Goal: Transaction & Acquisition: Purchase product/service

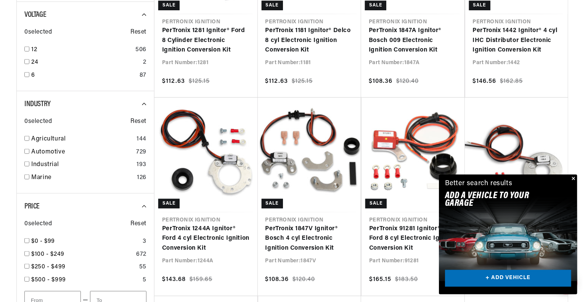
scroll to position [0, 408]
click at [574, 178] on button "Close" at bounding box center [573, 178] width 9 height 9
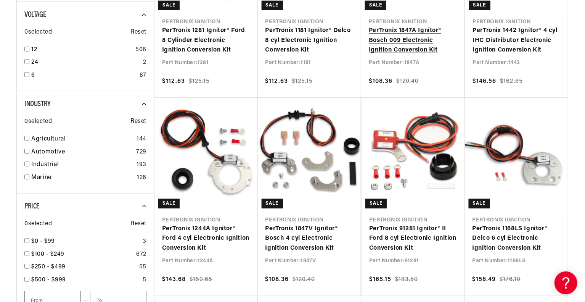
scroll to position [0, 816]
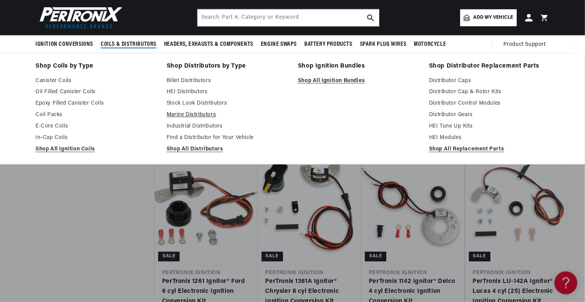
click at [196, 115] on link "Marine Distributors" at bounding box center [227, 115] width 121 height 9
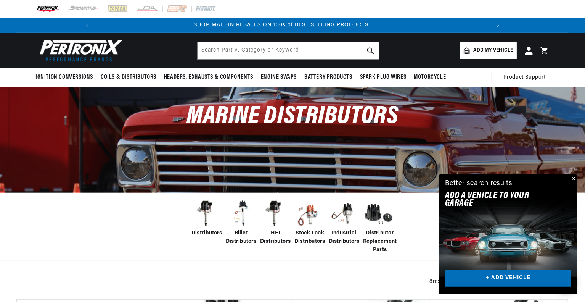
scroll to position [0, 408]
click at [208, 205] on img at bounding box center [207, 213] width 31 height 31
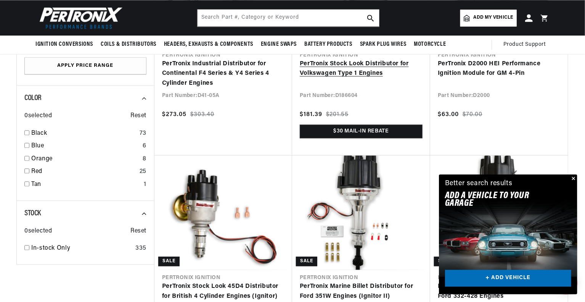
scroll to position [878, 0]
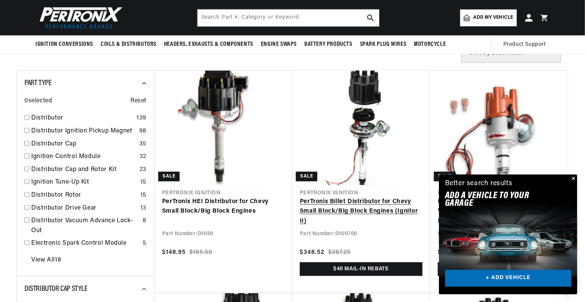
scroll to position [229, 0]
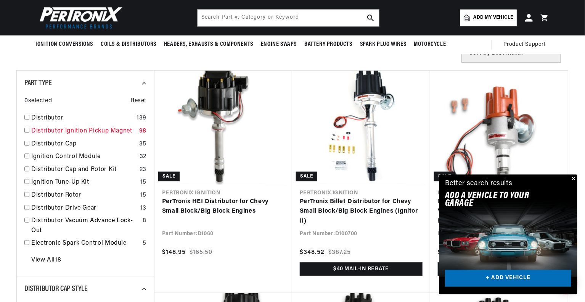
click at [33, 131] on link "Distributor Ignition Pickup Magnet" at bounding box center [83, 131] width 105 height 10
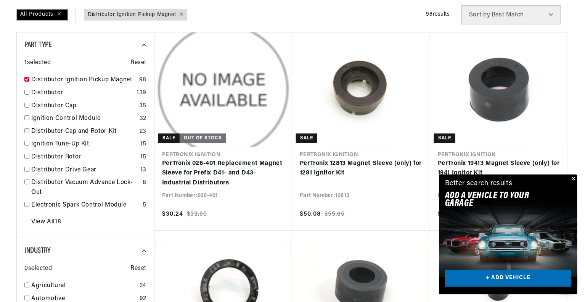
click at [572, 177] on button "Close" at bounding box center [573, 178] width 9 height 9
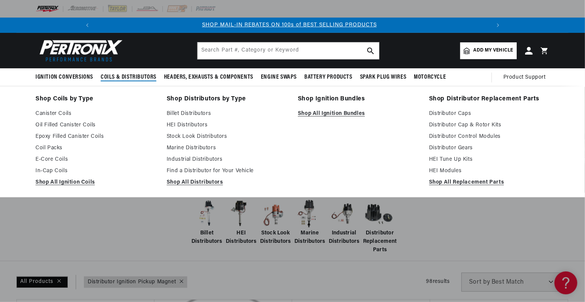
scroll to position [0, 408]
click at [175, 148] on link "Marine Distributors" at bounding box center [227, 147] width 121 height 9
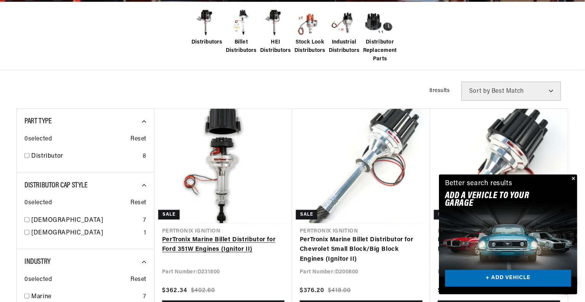
scroll to position [0, 408]
click at [205, 242] on link "PerTronix Marine Billet Distributor for Ford 351W Engines (Ignitor II)" at bounding box center [223, 244] width 122 height 19
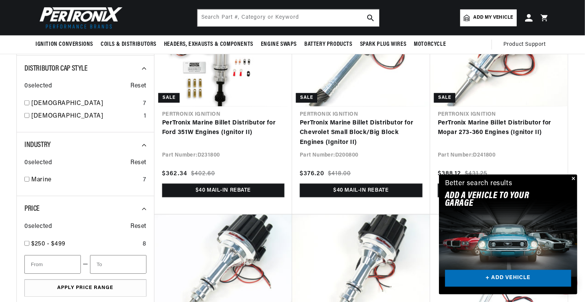
scroll to position [142, 0]
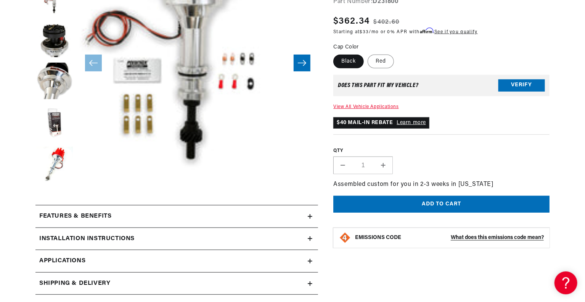
scroll to position [267, 0]
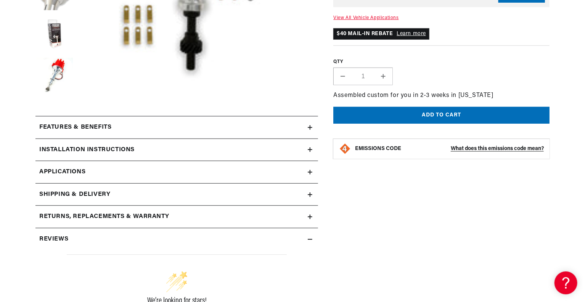
click at [309, 148] on icon at bounding box center [310, 149] width 5 height 5
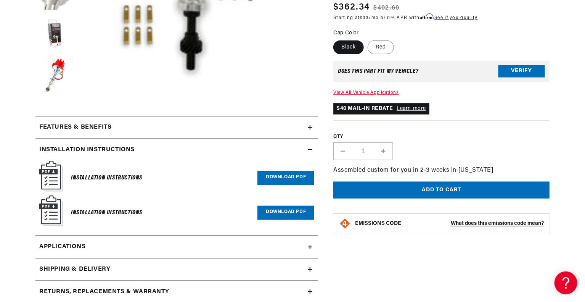
scroll to position [0, 408]
click at [292, 175] on link "Download PDF" at bounding box center [286, 178] width 57 height 14
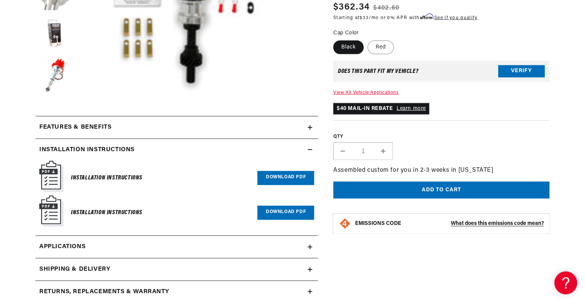
scroll to position [0, 0]
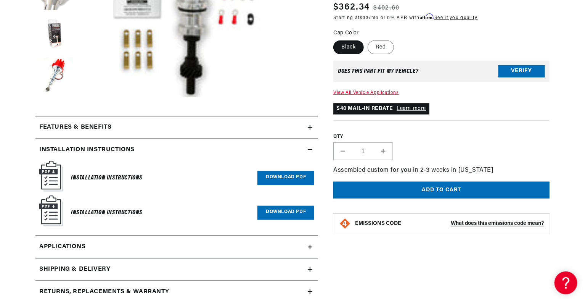
click at [288, 176] on link "Download PDF" at bounding box center [286, 178] width 57 height 14
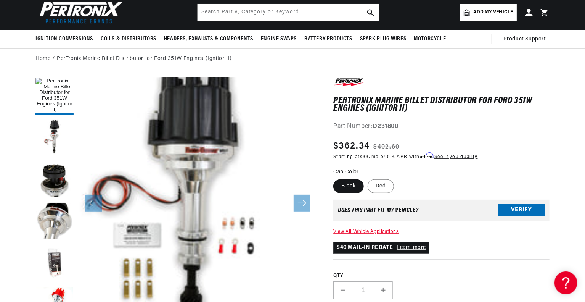
scroll to position [0, 816]
click at [380, 187] on label "Red" at bounding box center [381, 186] width 26 height 14
click at [368, 178] on input "Red" at bounding box center [368, 178] width 0 height 0
radio input "true"
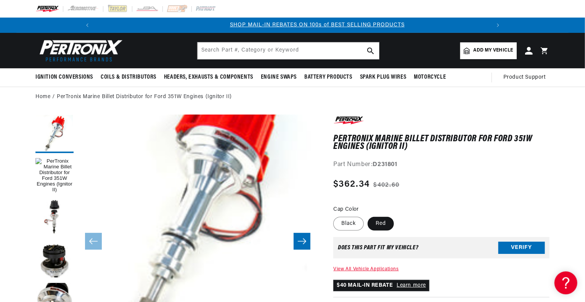
scroll to position [6, 0]
